Goal: Task Accomplishment & Management: Use online tool/utility

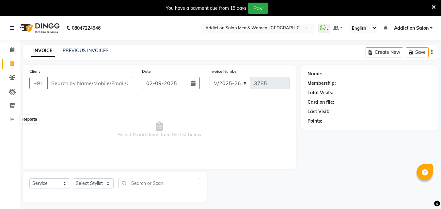
select select "6595"
select select "service"
click at [11, 118] on icon at bounding box center [12, 119] width 5 height 5
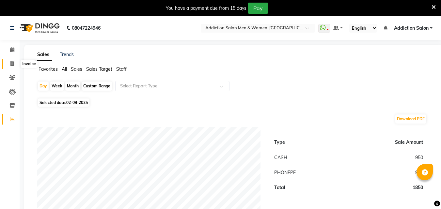
click at [9, 65] on span at bounding box center [12, 64] width 11 height 8
select select "service"
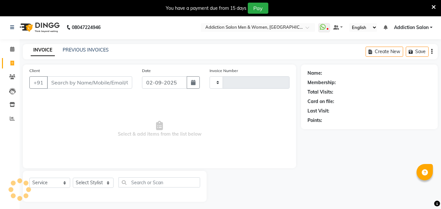
type input "3785"
select select "6595"
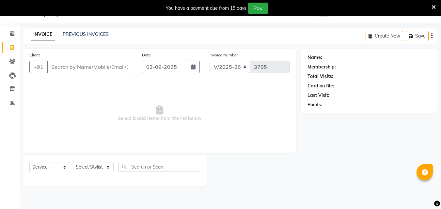
click at [0, 11] on div "You have a payment due from 15 days Pay" at bounding box center [220, 8] width 441 height 16
click at [89, 68] on input "Client" at bounding box center [89, 67] width 85 height 12
click at [83, 36] on link "PREVIOUS INVOICES" at bounding box center [86, 34] width 46 height 6
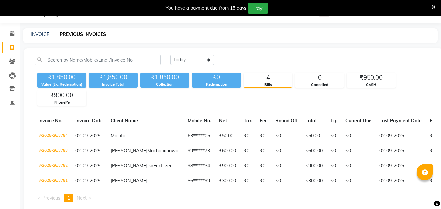
click at [28, 36] on div "INVOICE PREVIOUS INVOICES" at bounding box center [226, 34] width 407 height 7
click at [37, 34] on link "INVOICE" at bounding box center [40, 34] width 19 height 6
select select "service"
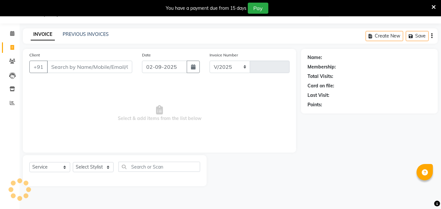
select select "6595"
type input "3785"
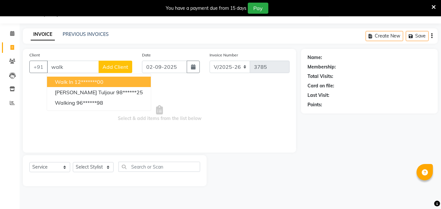
click at [57, 79] on span "Walk In" at bounding box center [64, 82] width 18 height 7
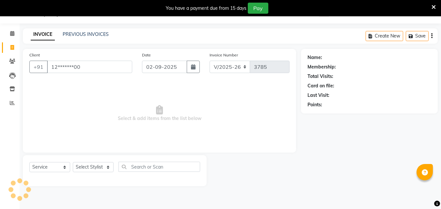
type input "12*******00"
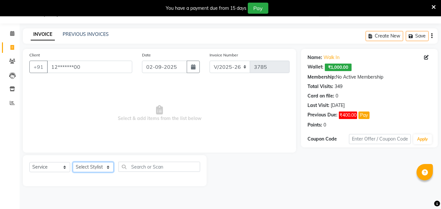
click at [88, 167] on select "Select Stylist Addiction Salon ANJALI BANSIKA [PERSON_NAME] [PERSON_NAME] [PERS…" at bounding box center [93, 167] width 41 height 10
select select "67107"
click at [73, 162] on select "Select Stylist Addiction Salon ANJALI BANSIKA [PERSON_NAME] [PERSON_NAME] [PERS…" at bounding box center [93, 167] width 41 height 10
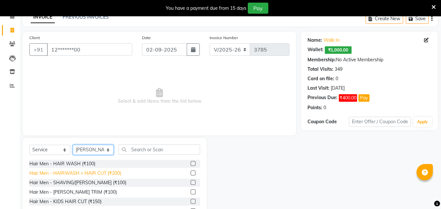
scroll to position [49, 0]
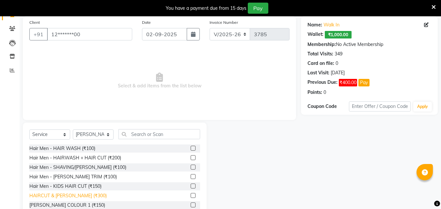
click at [74, 195] on div "HAIRCUT & [PERSON_NAME] (₹300)" at bounding box center [67, 196] width 77 height 7
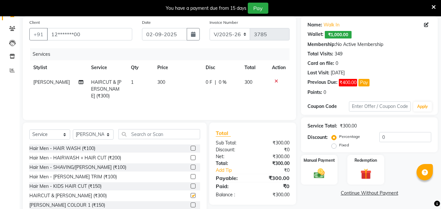
checkbox input "false"
click at [323, 170] on img at bounding box center [319, 173] width 18 height 13
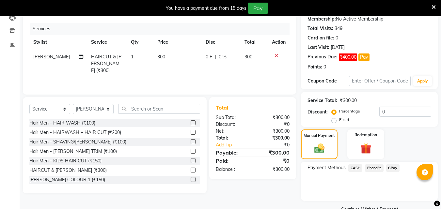
scroll to position [82, 0]
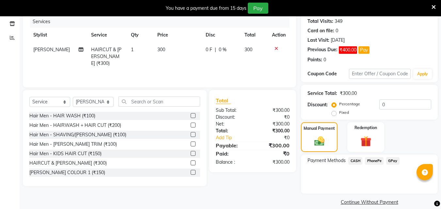
click at [373, 160] on span "PhonePe" at bounding box center [374, 161] width 19 height 8
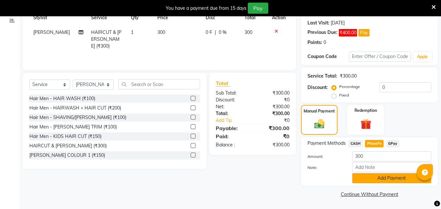
click at [371, 177] on button "Add Payment" at bounding box center [391, 178] width 79 height 10
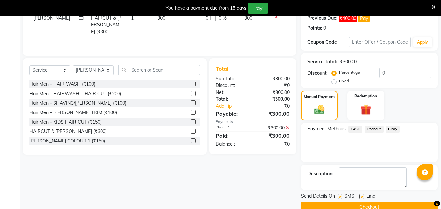
scroll to position [126, 0]
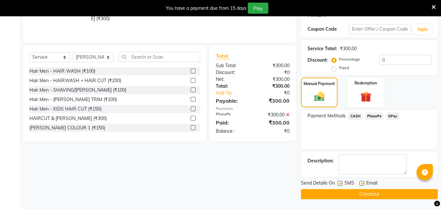
click at [341, 181] on div "SMS" at bounding box center [349, 184] width 22 height 8
click at [341, 184] on label at bounding box center [340, 183] width 5 height 5
click at [341, 184] on input "checkbox" at bounding box center [340, 184] width 4 height 4
checkbox input "false"
click at [363, 183] on label at bounding box center [362, 183] width 5 height 5
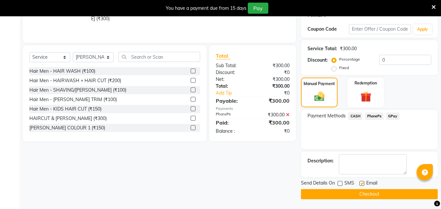
click at [363, 183] on input "checkbox" at bounding box center [362, 184] width 4 height 4
checkbox input "false"
click at [358, 196] on button "Checkout" at bounding box center [369, 194] width 137 height 10
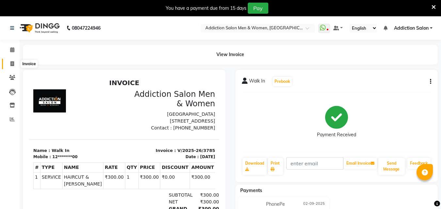
click at [15, 65] on span at bounding box center [12, 64] width 11 height 8
select select "service"
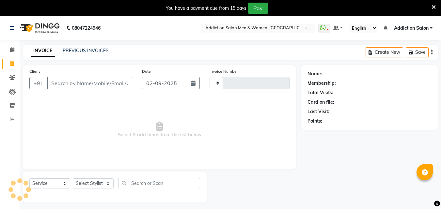
type input "3786"
select select "6595"
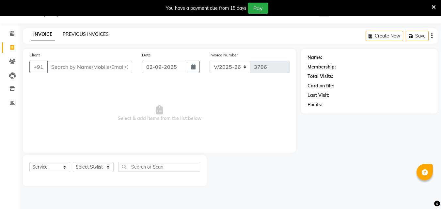
click at [83, 34] on link "PREVIOUS INVOICES" at bounding box center [86, 34] width 46 height 6
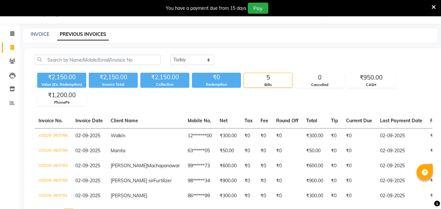
click at [25, 37] on div "INVOICE PREVIOUS INVOICES" at bounding box center [226, 34] width 407 height 7
click at [44, 37] on div "INVOICE" at bounding box center [40, 34] width 19 height 7
click at [44, 34] on link "INVOICE" at bounding box center [40, 34] width 19 height 6
select select "service"
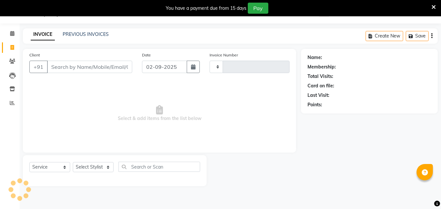
type input "3786"
select select "6595"
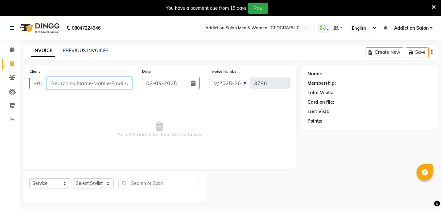
click at [60, 82] on input "Client" at bounding box center [89, 83] width 85 height 12
click at [60, 87] on input "Client" at bounding box center [89, 83] width 85 height 12
click at [61, 85] on input "Client" at bounding box center [89, 83] width 85 height 12
click at [60, 85] on input "Client" at bounding box center [89, 83] width 85 height 12
click at [113, 85] on input "Client" at bounding box center [89, 83] width 85 height 12
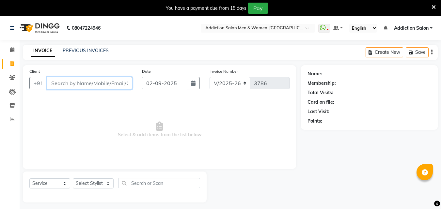
click at [112, 85] on input "Client" at bounding box center [89, 83] width 85 height 12
drag, startPoint x: 112, startPoint y: 85, endPoint x: 129, endPoint y: 85, distance: 16.3
click at [113, 85] on input "Client" at bounding box center [89, 83] width 85 height 12
click at [94, 86] on input "Client" at bounding box center [89, 83] width 85 height 12
click at [93, 50] on link "PREVIOUS INVOICES" at bounding box center [86, 51] width 46 height 6
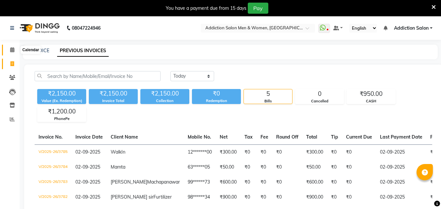
click at [7, 50] on span at bounding box center [12, 50] width 11 height 8
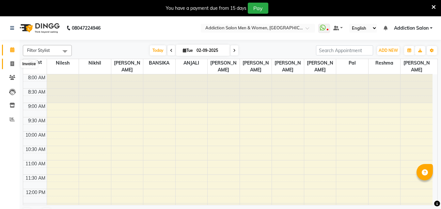
click at [8, 66] on span at bounding box center [12, 64] width 11 height 8
select select "service"
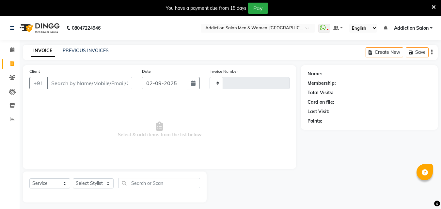
type input "3786"
select select "6595"
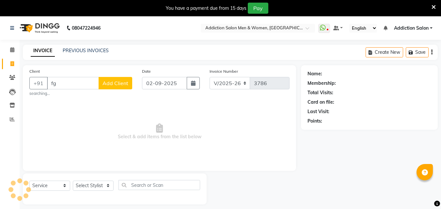
type input "f"
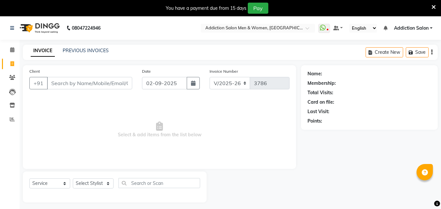
type input "8"
type input "w"
type input "z"
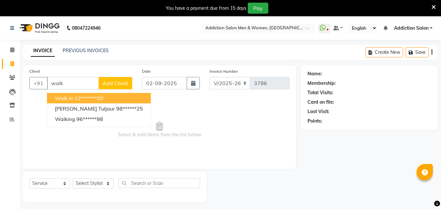
click at [75, 96] on ngb-highlight "12*******00" at bounding box center [88, 98] width 29 height 7
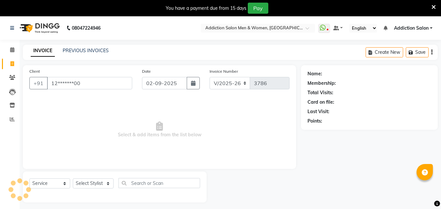
type input "12*******00"
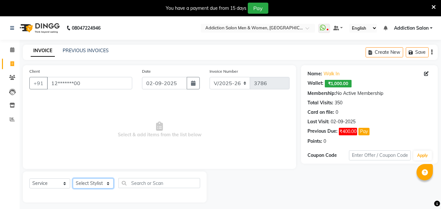
click at [75, 183] on select "Select Stylist Addiction Salon ANJALI BANSIKA [PERSON_NAME] [PERSON_NAME] [PERS…" at bounding box center [93, 184] width 41 height 10
select select "61697"
click at [73, 179] on select "Select Stylist Addiction Salon ANJALI BANSIKA [PERSON_NAME] [PERSON_NAME] [PERS…" at bounding box center [93, 184] width 41 height 10
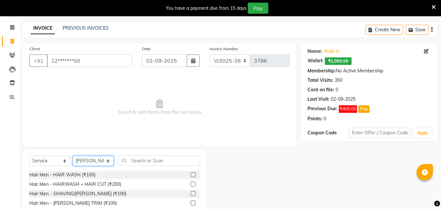
scroll to position [33, 0]
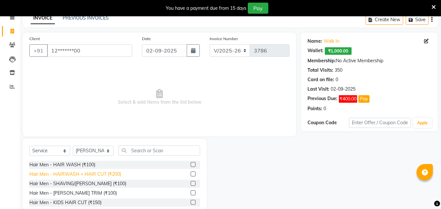
click at [93, 176] on div "Hair Men - HAIRWASH + HAIR CUT (₹200)" at bounding box center [75, 174] width 92 height 7
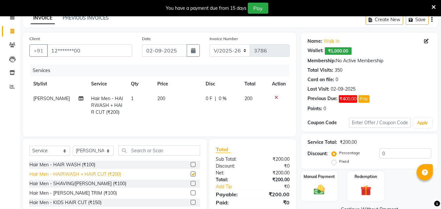
checkbox input "false"
click at [314, 194] on img at bounding box center [319, 190] width 18 height 13
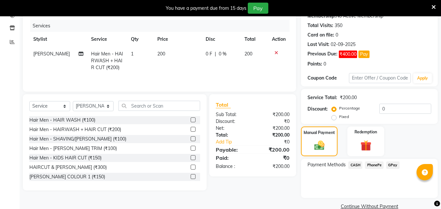
scroll to position [89, 0]
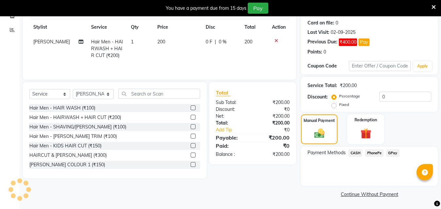
click at [359, 153] on span "CASH" at bounding box center [355, 154] width 14 height 8
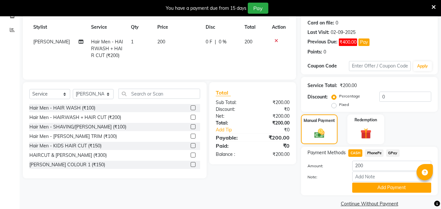
click at [366, 154] on span "PhonePe" at bounding box center [374, 154] width 19 height 8
click at [366, 186] on button "Add Payment" at bounding box center [391, 188] width 79 height 10
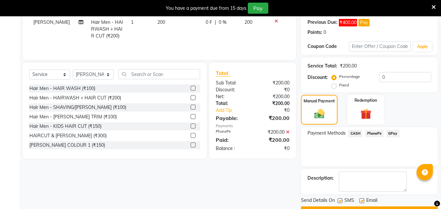
scroll to position [126, 0]
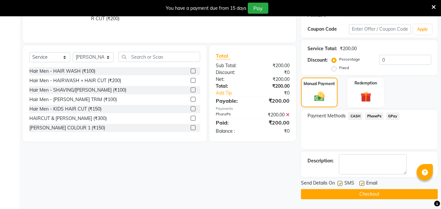
click at [340, 184] on label at bounding box center [340, 183] width 5 height 5
click at [340, 184] on input "checkbox" at bounding box center [340, 184] width 4 height 4
checkbox input "false"
click at [364, 184] on label at bounding box center [362, 183] width 5 height 5
click at [364, 184] on input "checkbox" at bounding box center [362, 184] width 4 height 4
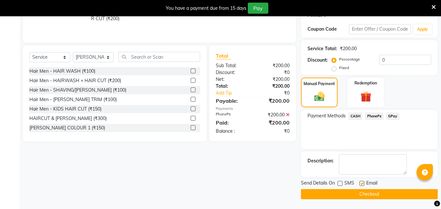
checkbox input "false"
click at [360, 195] on button "Checkout" at bounding box center [369, 194] width 137 height 10
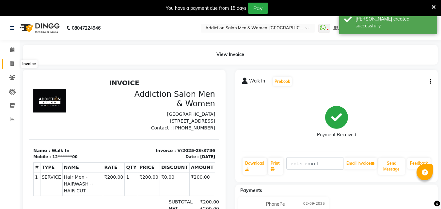
click at [13, 61] on span at bounding box center [12, 64] width 11 height 8
select select "service"
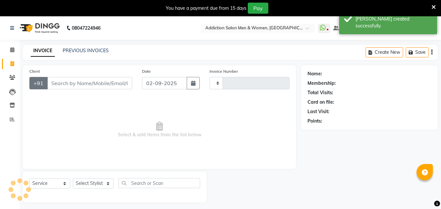
scroll to position [16, 0]
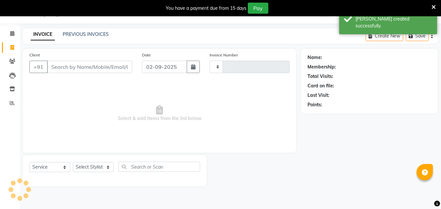
type input "3787"
select select "6595"
click at [84, 35] on link "PREVIOUS INVOICES" at bounding box center [86, 34] width 46 height 6
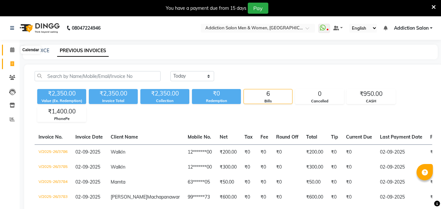
click at [14, 47] on span at bounding box center [12, 50] width 11 height 8
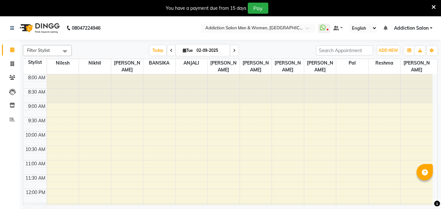
click at [296, 8] on div "You have a payment due from 15 days Pay" at bounding box center [217, 8] width 429 height 11
click at [13, 69] on link "Invoice" at bounding box center [10, 64] width 16 height 11
select select "service"
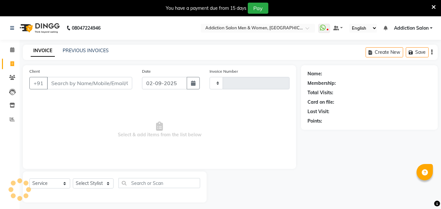
type input "3787"
select select "6595"
click at [9, 48] on span at bounding box center [12, 50] width 11 height 8
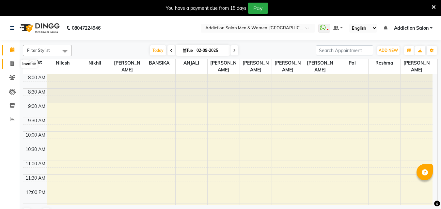
click at [10, 61] on span at bounding box center [12, 64] width 11 height 8
select select "service"
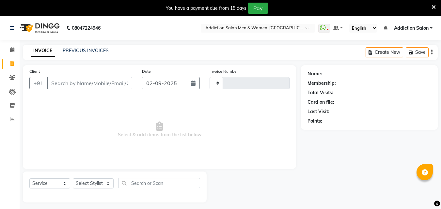
type input "3787"
select select "6595"
